Goal: Task Accomplishment & Management: Complete application form

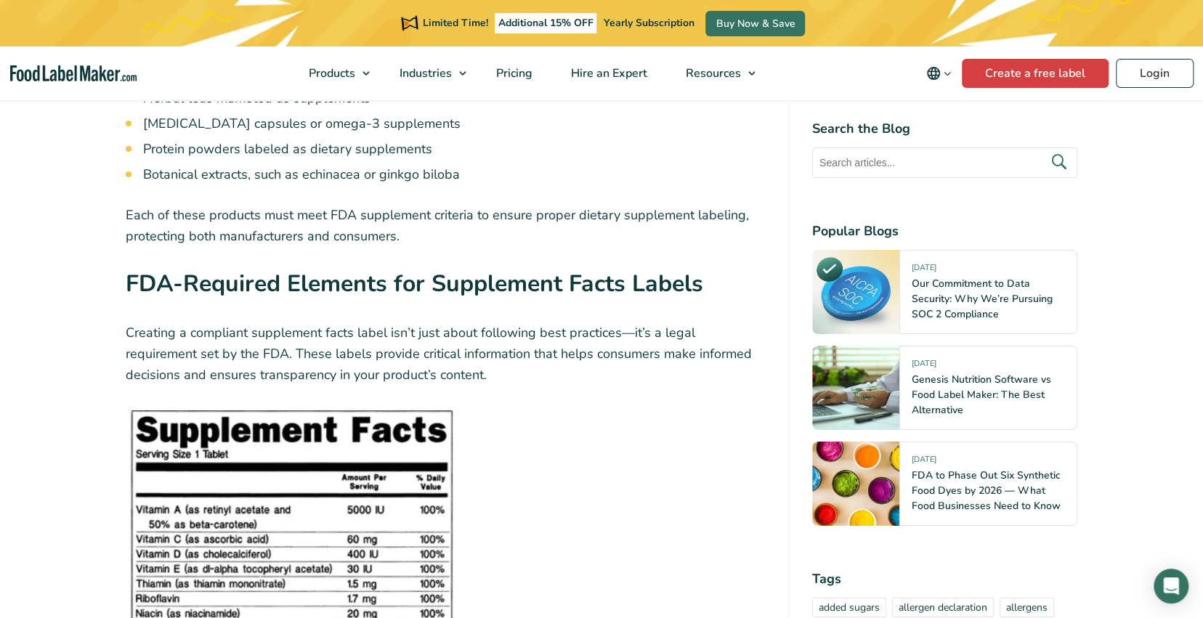
scroll to position [3342, 0]
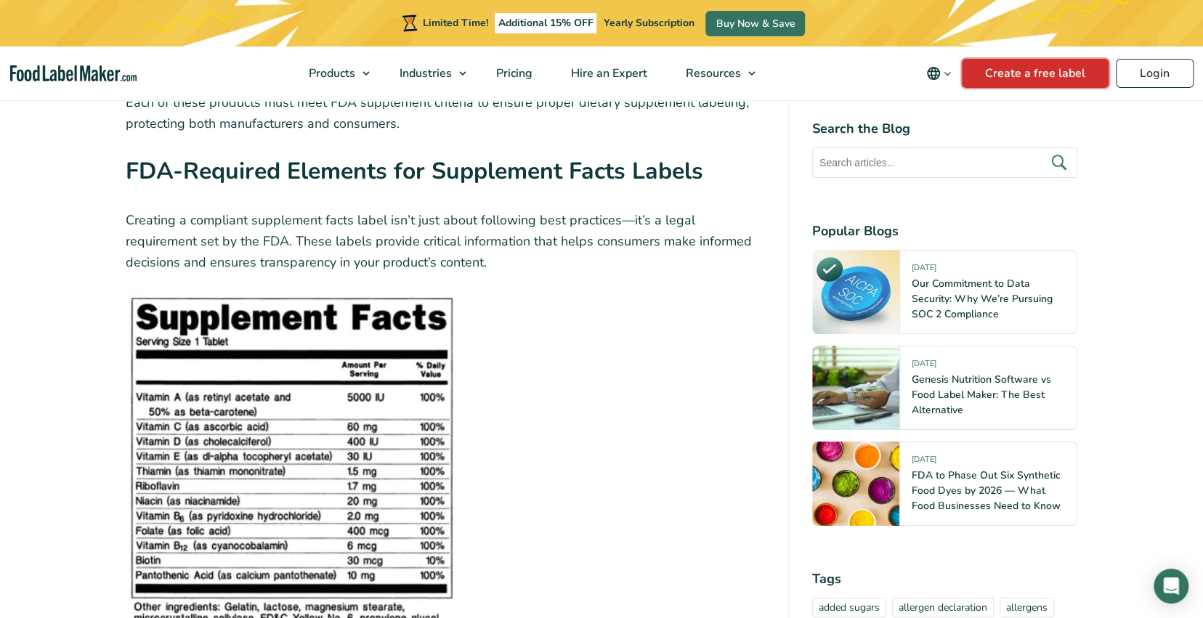
click at [1006, 69] on link "Create a free label" at bounding box center [1035, 73] width 147 height 29
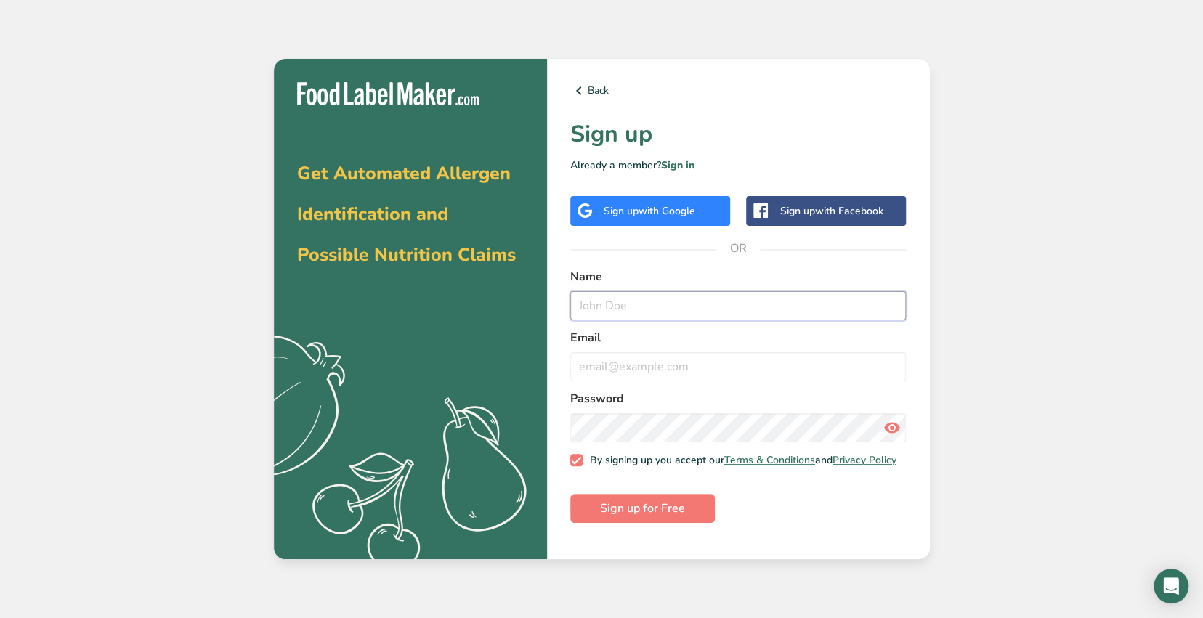
click at [639, 312] on input "text" at bounding box center [738, 305] width 336 height 29
type input "[EMAIL_ADDRESS][DOMAIN_NAME]"
drag, startPoint x: 712, startPoint y: 304, endPoint x: 569, endPoint y: 301, distance: 143.2
click at [569, 301] on div "Back Sign up Already a member? Sign in Sign up with Google Sign up with Faceboo…" at bounding box center [738, 309] width 383 height 501
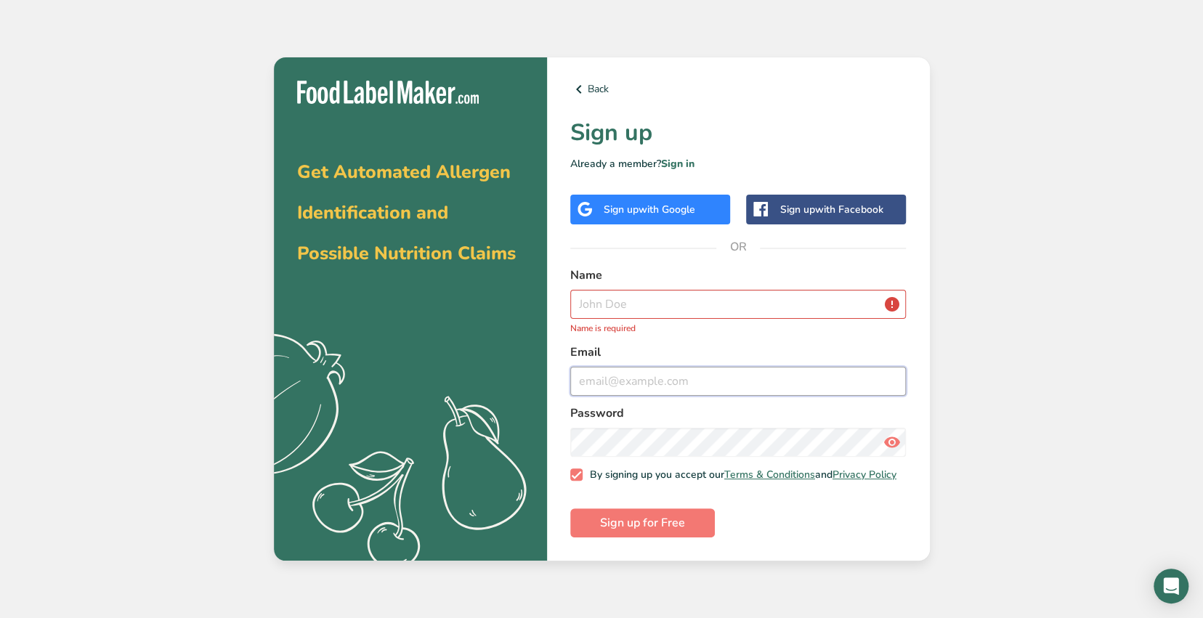
click at [611, 382] on input "email" at bounding box center [738, 381] width 336 height 29
click at [621, 374] on input "email" at bounding box center [738, 381] width 336 height 29
paste input "[EMAIL_ADDRESS][DOMAIN_NAME]"
type input "[EMAIL_ADDRESS][DOMAIN_NAME]"
click at [658, 295] on input "text" at bounding box center [738, 304] width 336 height 29
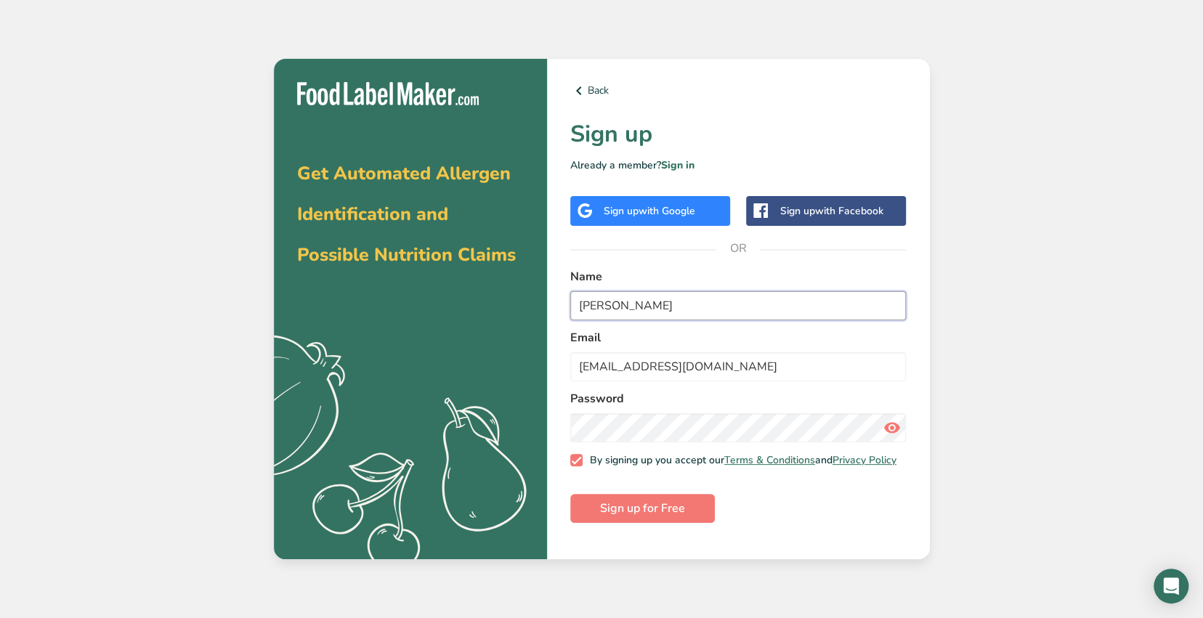
type input "[PERSON_NAME]"
click at [894, 423] on icon at bounding box center [891, 428] width 17 height 26
click at [644, 516] on span "Sign up for Free" at bounding box center [642, 508] width 85 height 17
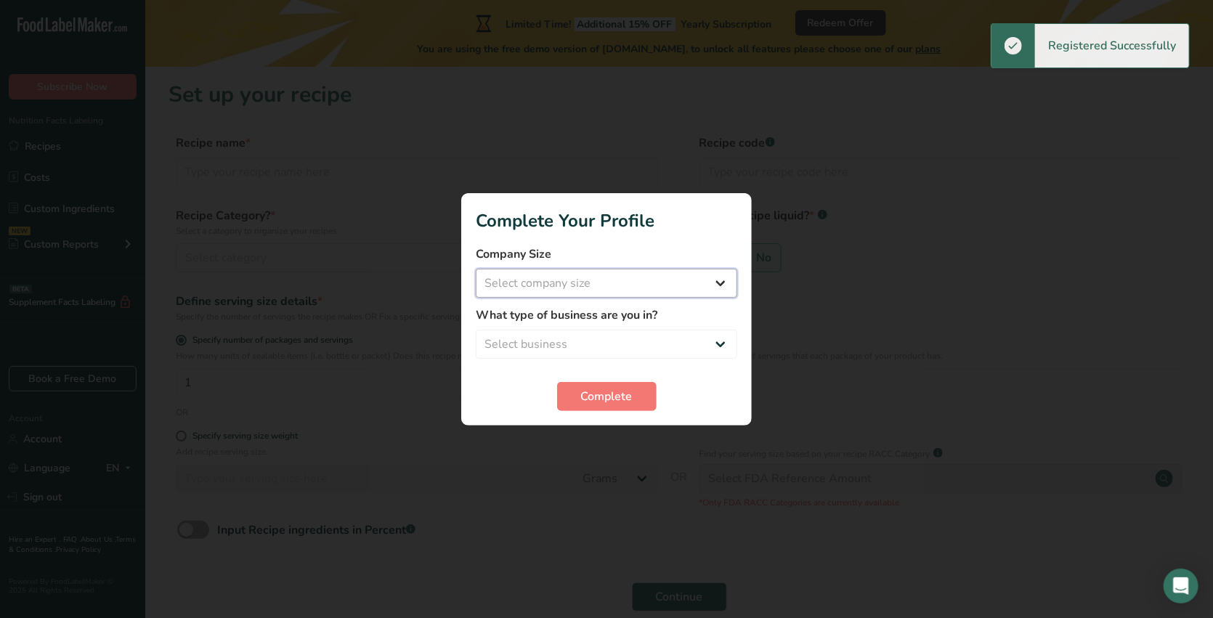
click at [595, 283] on select "Select company size Fewer than 10 Employees 10 to 50 Employees 51 to 500 Employ…" at bounding box center [607, 283] width 262 height 29
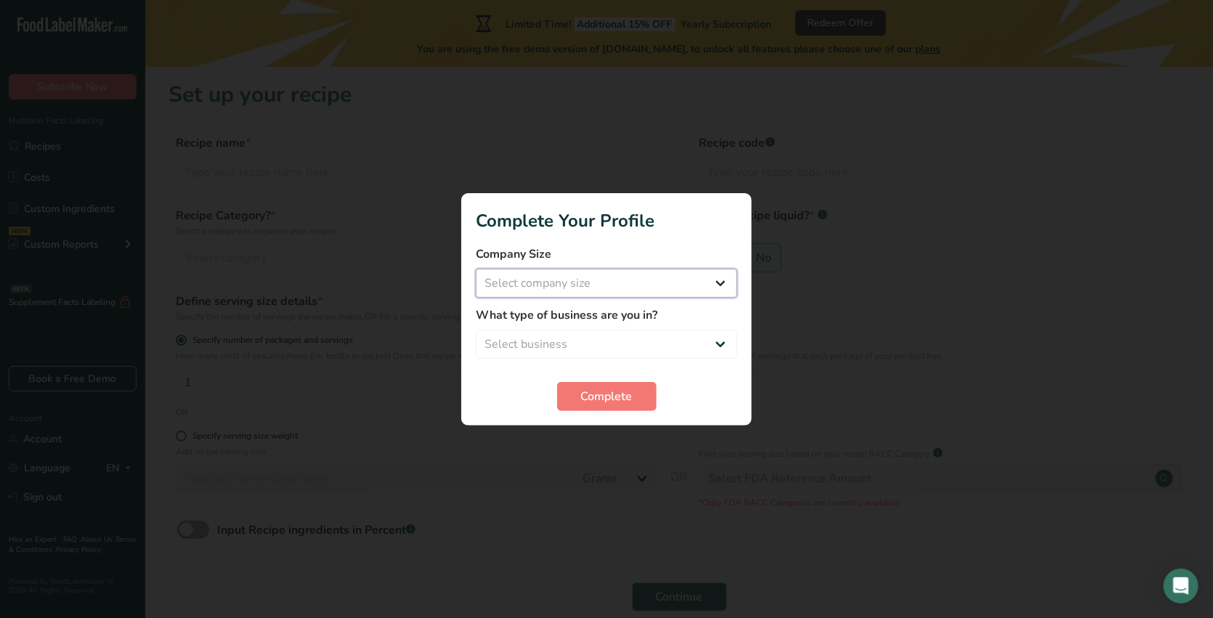
select select "1"
click at [476, 269] on select "Select company size Fewer than 10 Employees 10 to 50 Employees 51 to 500 Employ…" at bounding box center [607, 283] width 262 height 29
click at [586, 338] on select "Select business Packaged Food Manufacturer Restaurant & Cafe Bakery Meal Plans …" at bounding box center [607, 344] width 262 height 29
select select "8"
click at [476, 330] on select "Select business Packaged Food Manufacturer Restaurant & Cafe Bakery Meal Plans …" at bounding box center [607, 344] width 262 height 29
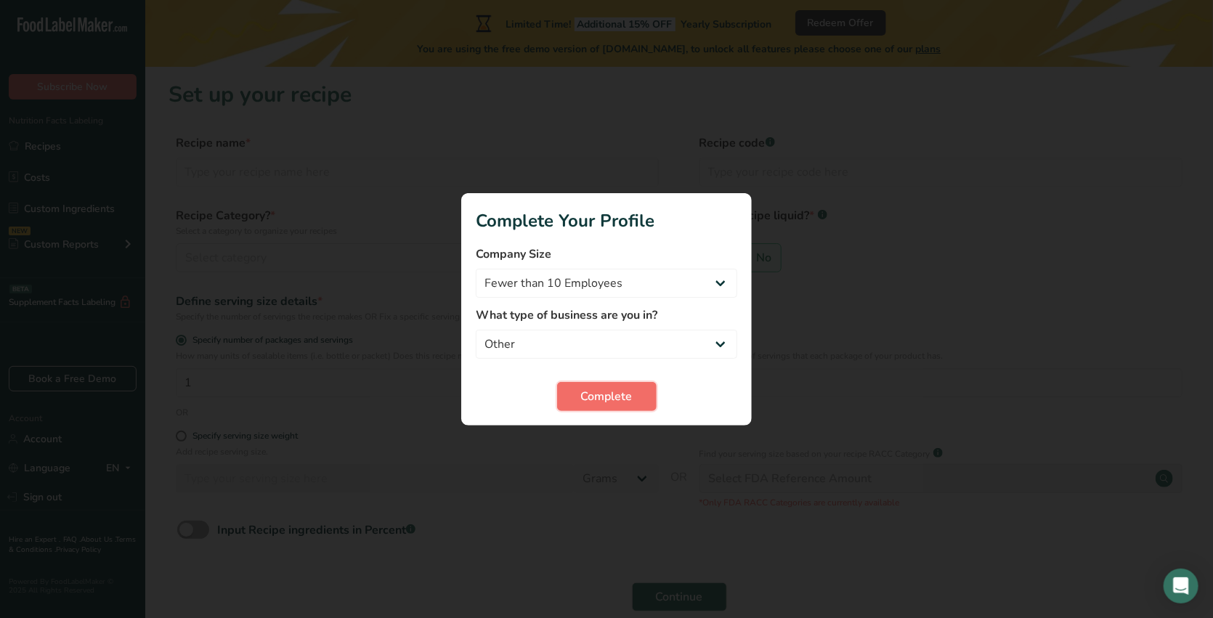
click at [624, 408] on button "Complete" at bounding box center [607, 396] width 100 height 29
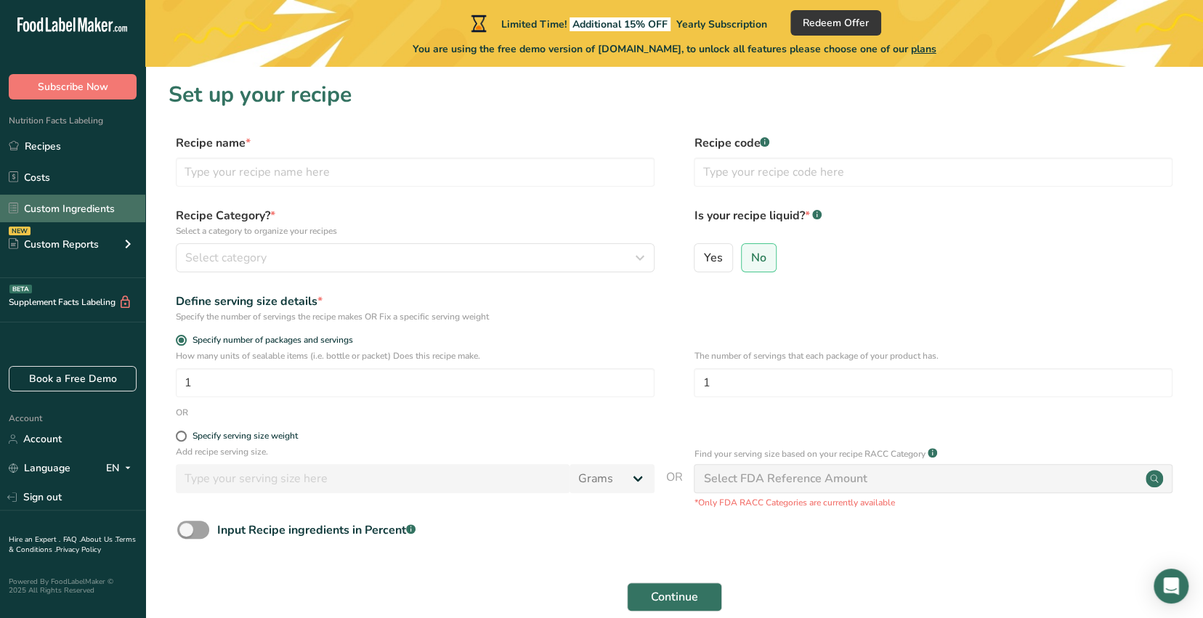
click at [63, 211] on link "Custom Ingredients" at bounding box center [72, 209] width 145 height 28
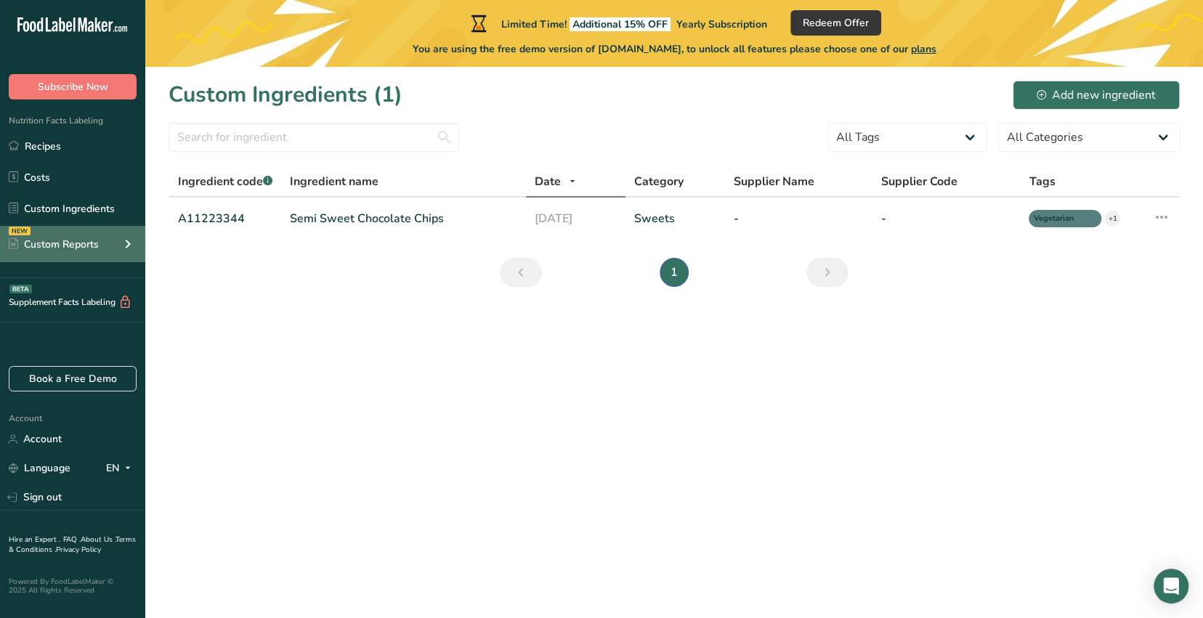
click at [118, 245] on div "NEW Custom Reports" at bounding box center [72, 244] width 145 height 36
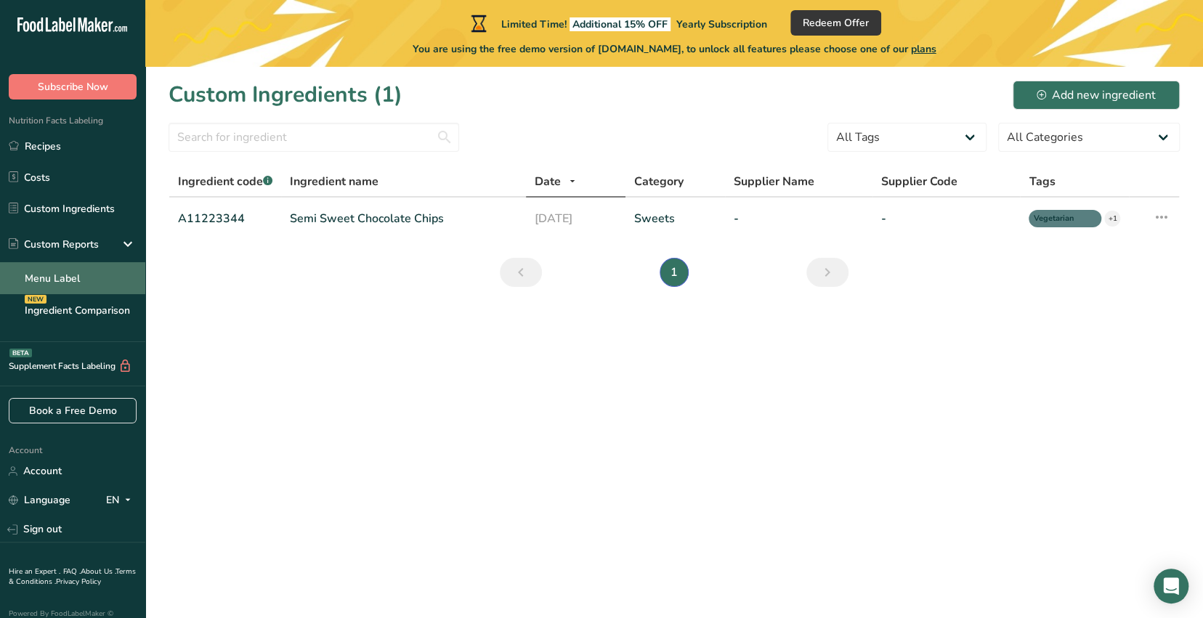
click at [75, 276] on link "Menu Label" at bounding box center [72, 278] width 145 height 32
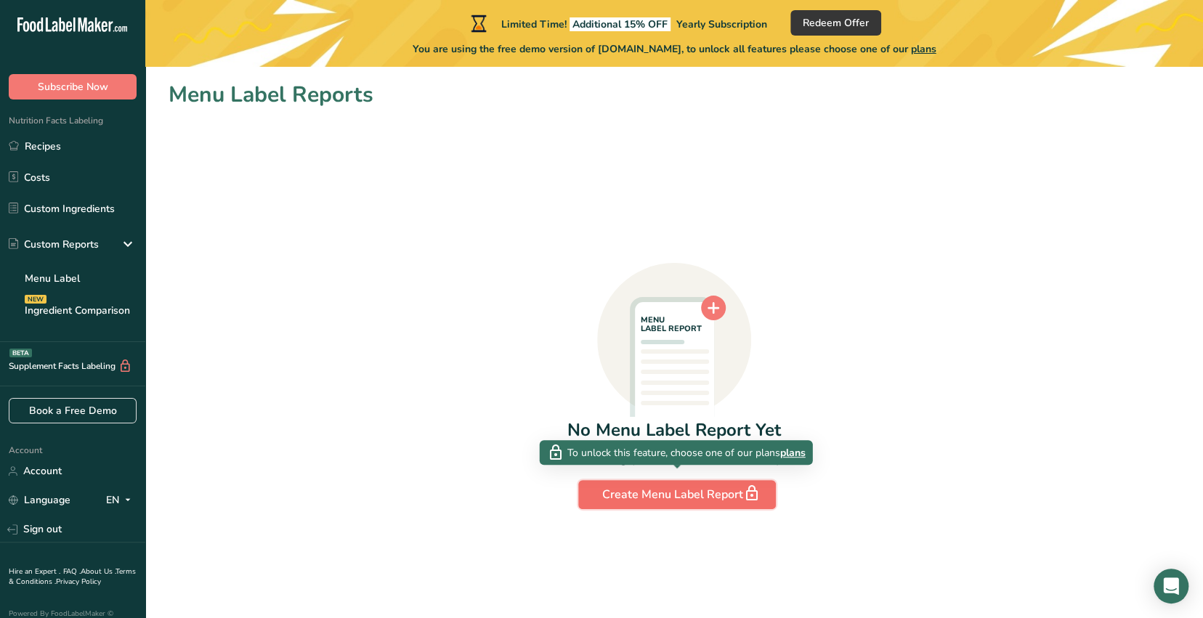
click at [692, 496] on div "Create Menu Label Report" at bounding box center [677, 495] width 150 height 20
click at [662, 493] on div "Create Menu Label Report" at bounding box center [677, 495] width 150 height 20
click at [801, 452] on span "plans" at bounding box center [792, 452] width 25 height 15
